Goal: Navigation & Orientation: Find specific page/section

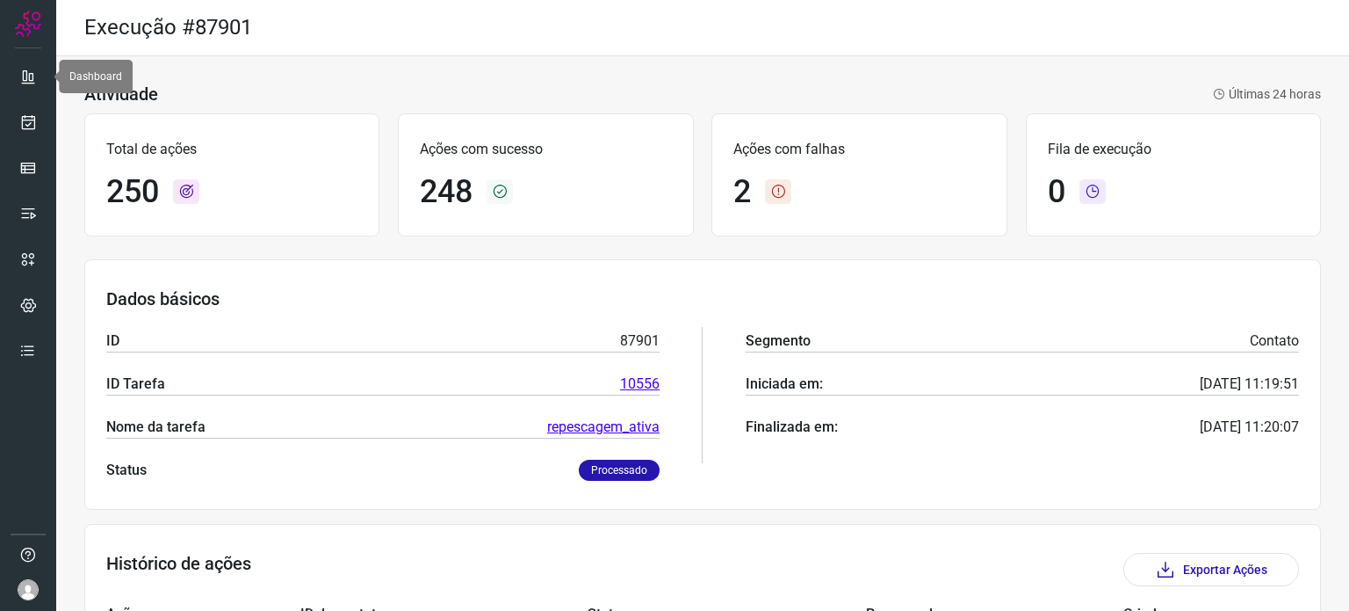
drag, startPoint x: 34, startPoint y: 83, endPoint x: 33, endPoint y: 146, distance: 63.3
click at [34, 83] on icon at bounding box center [28, 77] width 18 height 18
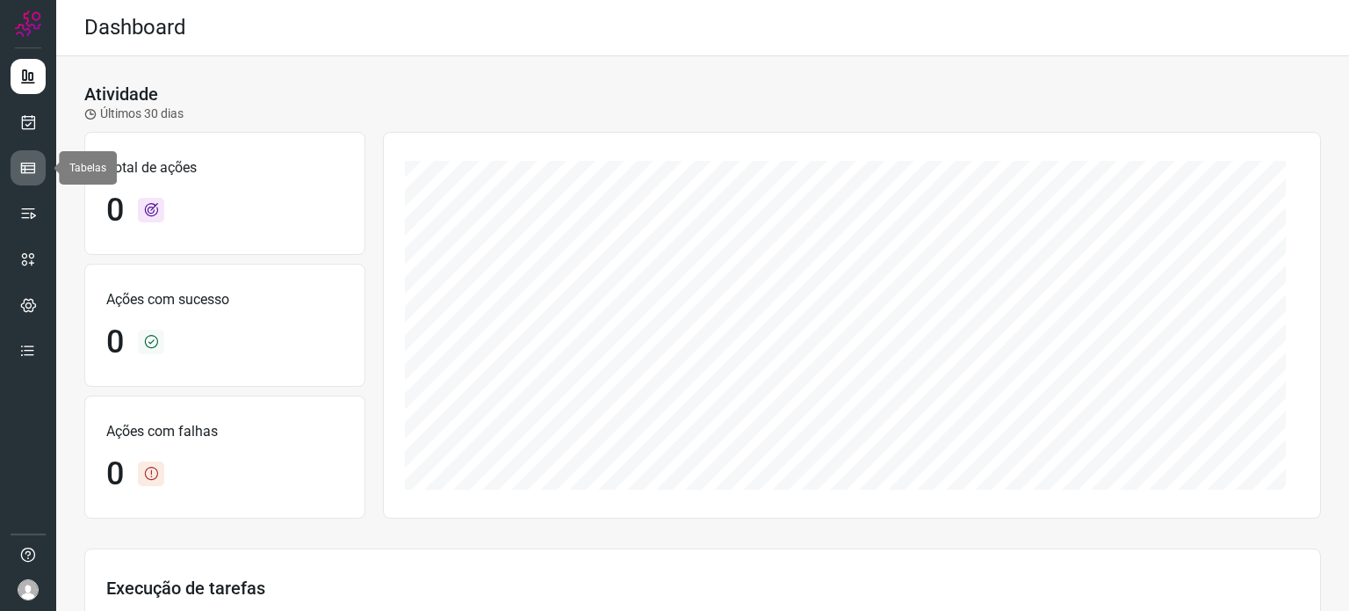
click at [42, 161] on link at bounding box center [28, 167] width 35 height 35
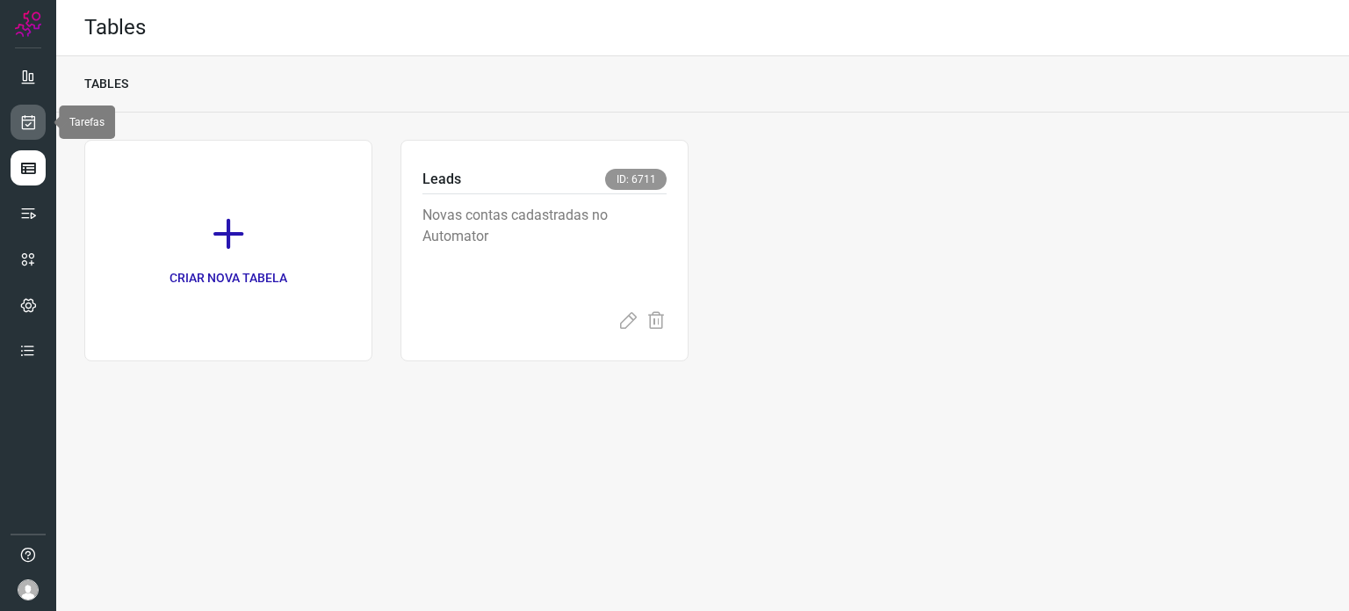
click at [32, 119] on icon at bounding box center [28, 122] width 18 height 18
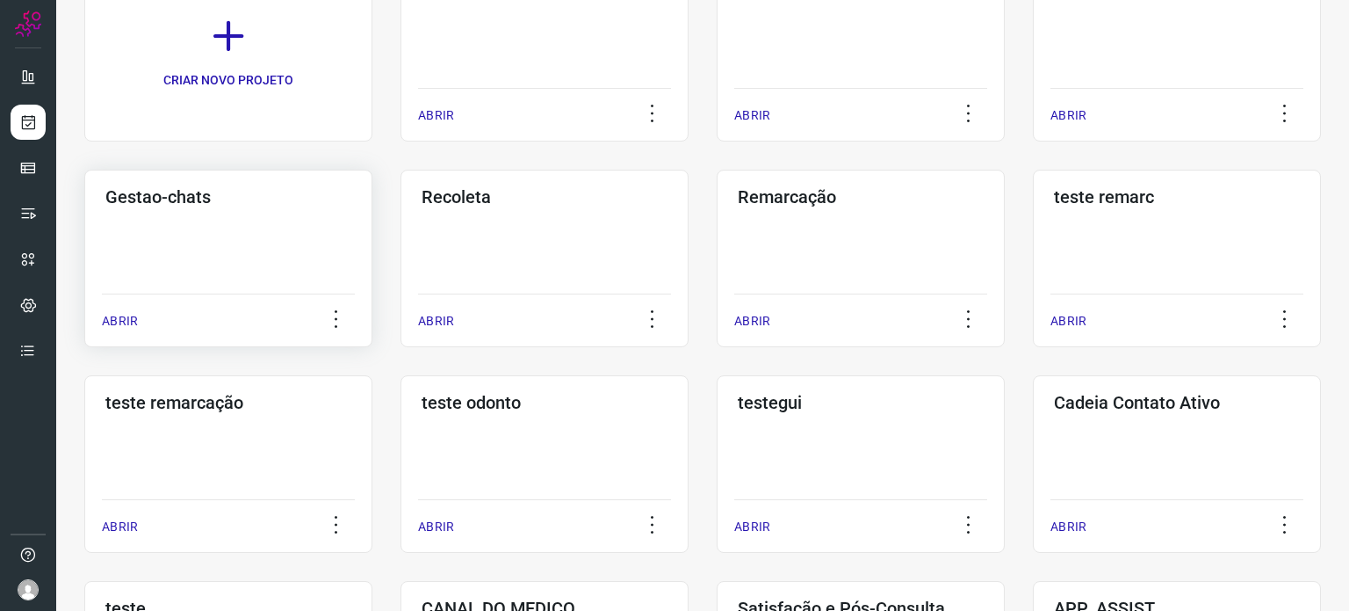
scroll to position [264, 0]
